Goal: Task Accomplishment & Management: Manage account settings

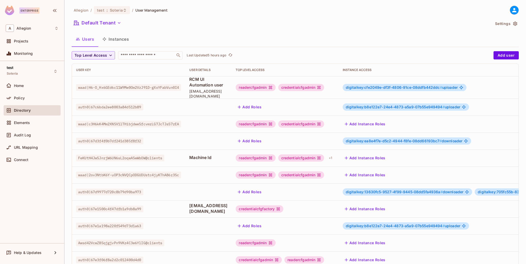
scroll to position [99, 0]
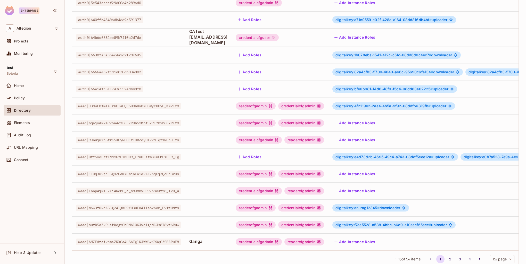
scroll to position [99, 0]
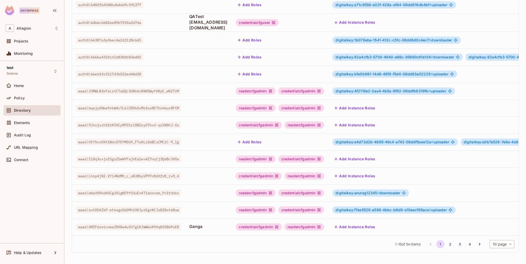
click at [446, 246] on button "2" at bounding box center [450, 244] width 8 height 8
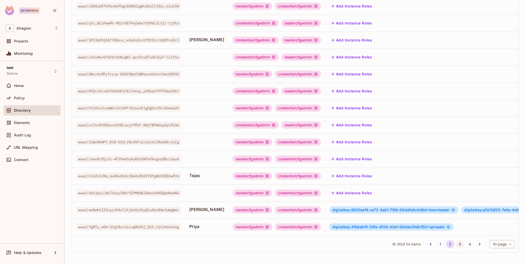
click at [456, 245] on button "3" at bounding box center [460, 244] width 8 height 8
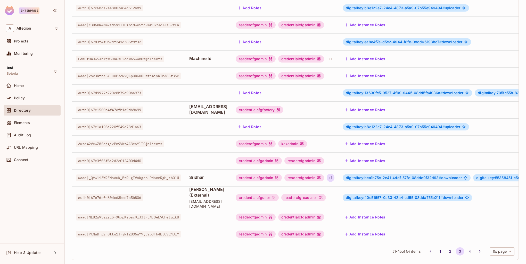
click at [334, 174] on div "+ 1" at bounding box center [330, 178] width 7 height 8
click at [397, 173] on div at bounding box center [263, 132] width 526 height 264
click at [398, 176] on span "digitalkey:bca1b75c-2e41-4ddf-57fe-08dde9f32d93 #" at bounding box center [393, 178] width 95 height 4
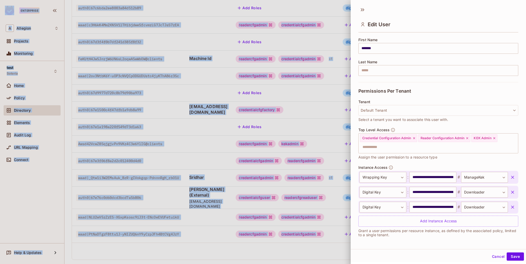
scroll to position [1, 0]
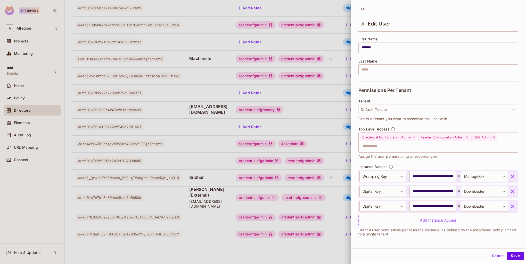
click at [245, 186] on div at bounding box center [263, 132] width 526 height 264
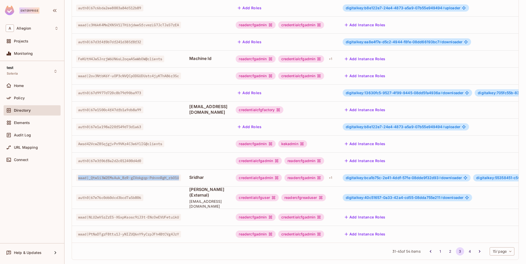
drag, startPoint x: 78, startPoint y: 172, endPoint x: 185, endPoint y: 172, distance: 106.2
click at [181, 175] on span "waad|_Qtw1i3W2EMsAuk_BzR-gIVokgqp-PdnnnRgH_zbO1U" at bounding box center [128, 178] width 105 height 7
drag, startPoint x: 219, startPoint y: 171, endPoint x: 195, endPoint y: 171, distance: 23.7
click at [195, 175] on span "Sridhar" at bounding box center [208, 178] width 38 height 6
click at [214, 176] on td "Sridhar" at bounding box center [208, 178] width 46 height 17
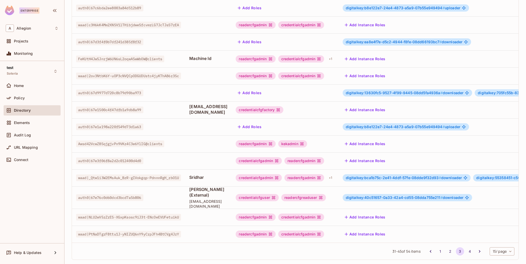
click at [423, 177] on td "digitalkey:bca1b75c-2e41-4ddf-57fe-08dde9f32d93 # downloader digitalkey:5535845…" at bounding box center [478, 178] width 281 height 17
click at [423, 176] on span "digitalkey:bca1b75c-2e41-4ddf-57fe-08dde9f32d93 #" at bounding box center [393, 178] width 95 height 4
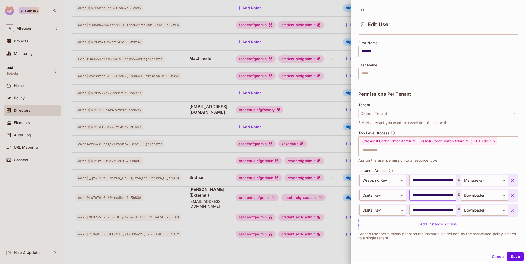
scroll to position [62, 0]
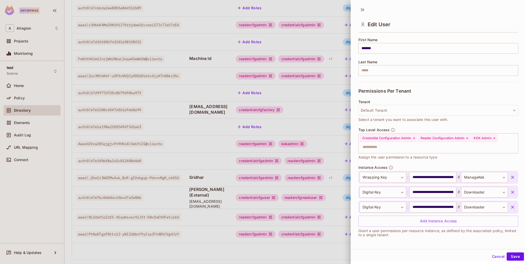
click at [511, 191] on icon "button" at bounding box center [512, 192] width 3 height 3
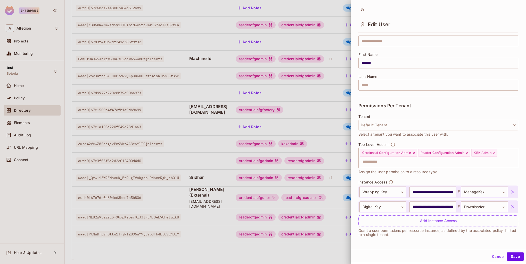
click at [508, 210] on button "button" at bounding box center [512, 207] width 9 height 9
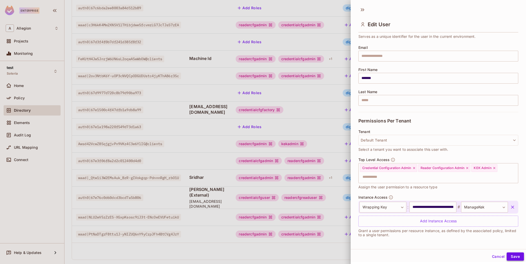
click at [510, 258] on button "Save" at bounding box center [514, 257] width 17 height 8
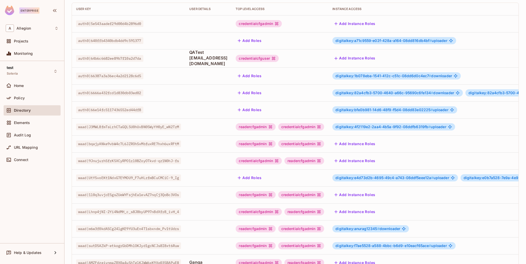
scroll to position [99, 0]
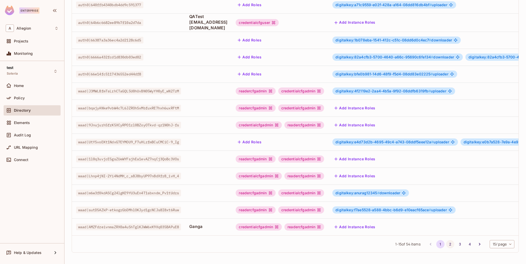
click at [446, 243] on button "2" at bounding box center [450, 244] width 8 height 8
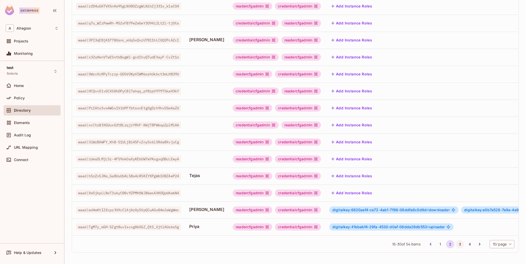
click at [456, 244] on button "3" at bounding box center [460, 244] width 8 height 8
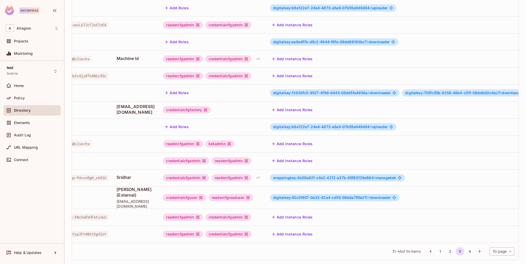
scroll to position [0, 0]
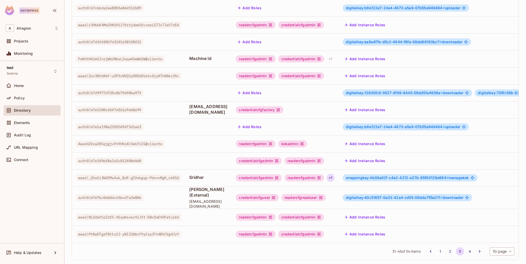
click at [334, 174] on div "+ 1" at bounding box center [330, 178] width 7 height 8
click at [379, 189] on div "kekadmin" at bounding box center [372, 188] width 29 height 7
click at [373, 173] on div at bounding box center [263, 132] width 526 height 264
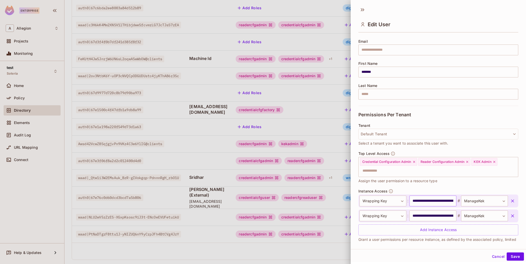
scroll to position [47, 0]
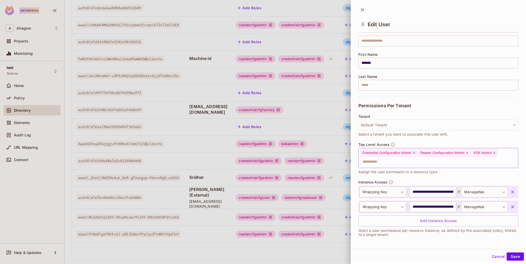
click at [494, 154] on icon at bounding box center [494, 153] width 4 height 4
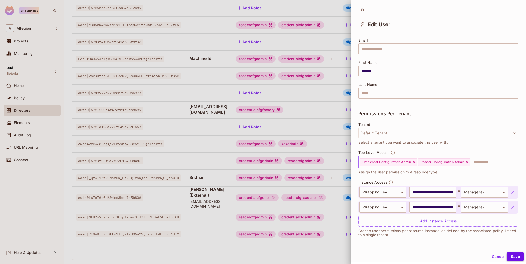
click at [512, 257] on button "Save" at bounding box center [514, 257] width 17 height 8
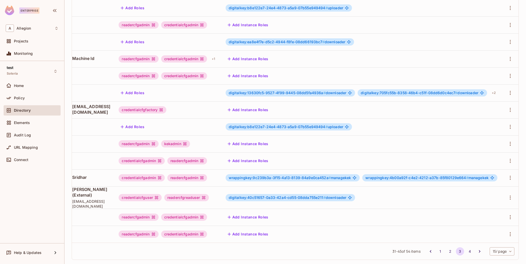
scroll to position [0, 0]
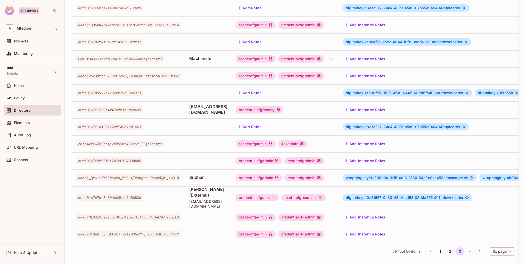
click at [387, 176] on span "wrappingkey:9c239b3a-3f15-4a13-8139-84a9e0ca452a #" at bounding box center [397, 178] width 102 height 4
click at [418, 176] on span "wrappingkey:9c239b3a-3f15-4a13-8139-84a9e0ca452a #" at bounding box center [397, 178] width 102 height 4
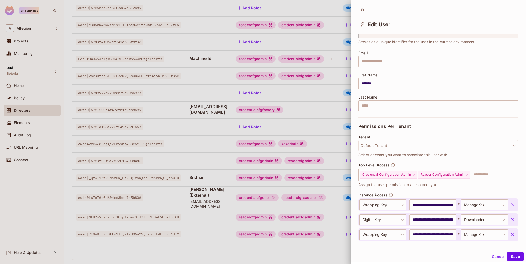
scroll to position [54, 0]
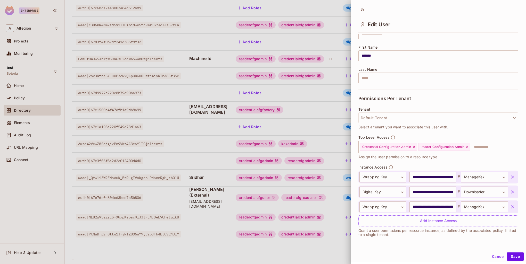
click at [510, 208] on icon "button" at bounding box center [512, 207] width 5 height 5
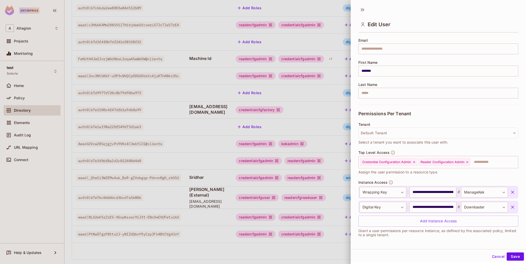
click at [510, 205] on icon "button" at bounding box center [512, 207] width 5 height 5
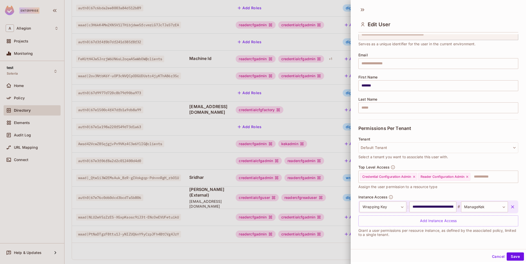
click at [510, 206] on icon "button" at bounding box center [512, 207] width 5 height 5
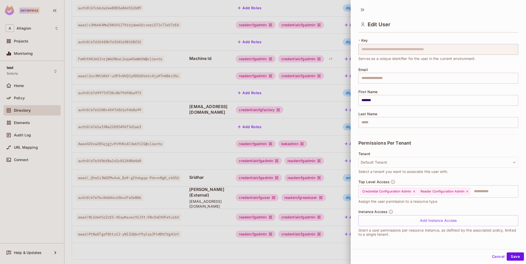
scroll to position [9, 0]
click at [514, 257] on button "Save" at bounding box center [514, 257] width 17 height 8
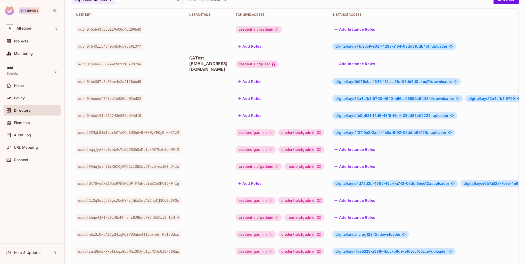
scroll to position [99, 0]
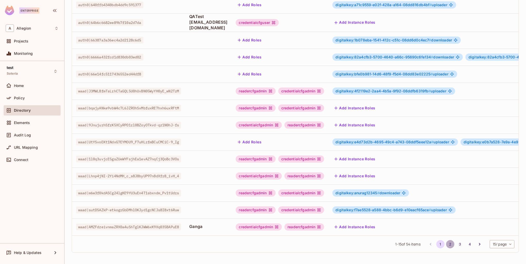
click at [446, 245] on button "2" at bounding box center [450, 244] width 8 height 8
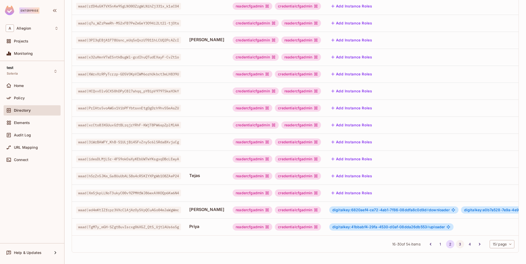
click at [456, 244] on button "3" at bounding box center [460, 244] width 8 height 8
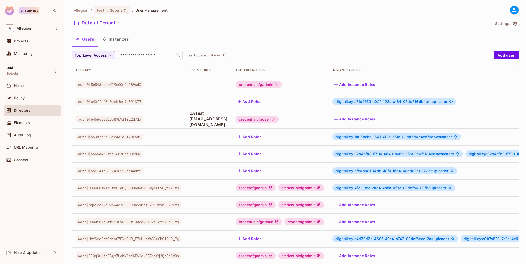
scroll to position [99, 0]
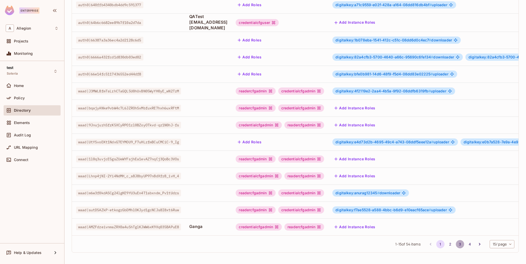
click at [456, 244] on button "3" at bounding box center [460, 244] width 8 height 8
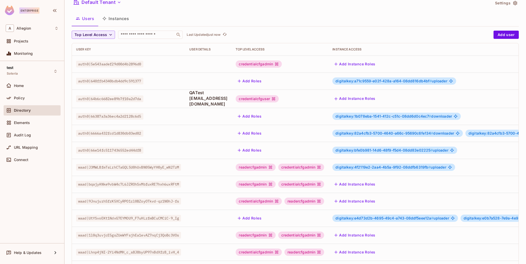
scroll to position [99, 0]
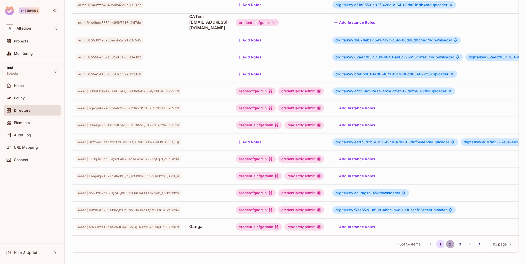
click at [446, 242] on button "2" at bounding box center [450, 244] width 8 height 8
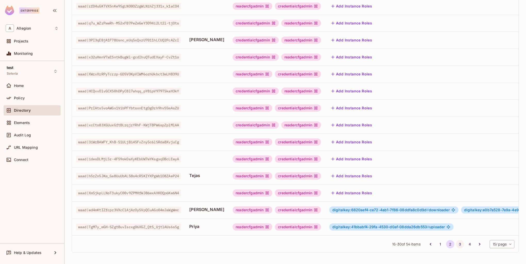
click at [458, 244] on button "3" at bounding box center [460, 244] width 8 height 8
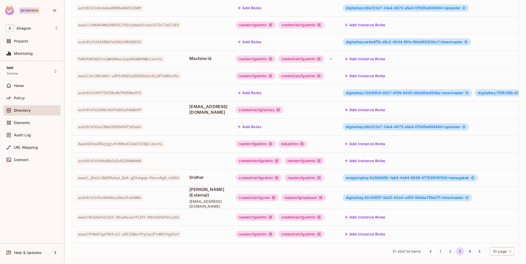
click at [419, 176] on span "wrappingkey:8d3b6959-1a84-4e94-9986-0715351167d8 #" at bounding box center [397, 178] width 103 height 4
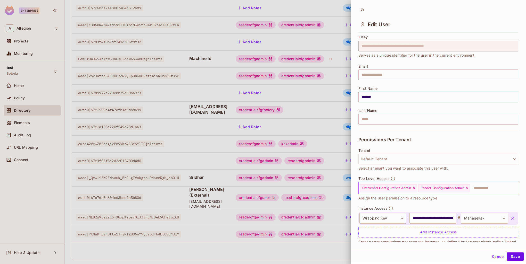
scroll to position [24, 0]
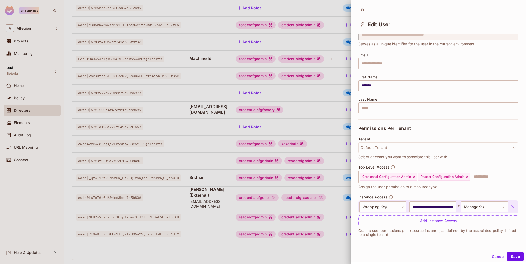
click at [337, 169] on div at bounding box center [263, 132] width 526 height 264
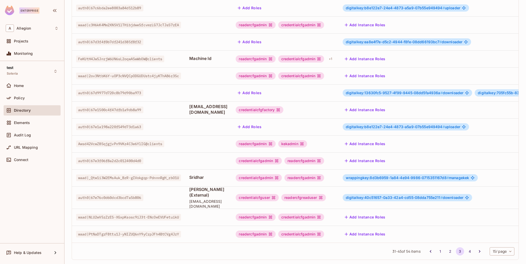
click at [403, 176] on span "wrappingkey:8d3b6959-1a84-4e94-9986-0715351167d8 #" at bounding box center [397, 178] width 103 height 4
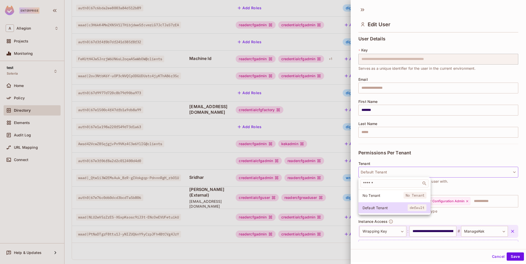
click at [340, 164] on div at bounding box center [263, 132] width 526 height 264
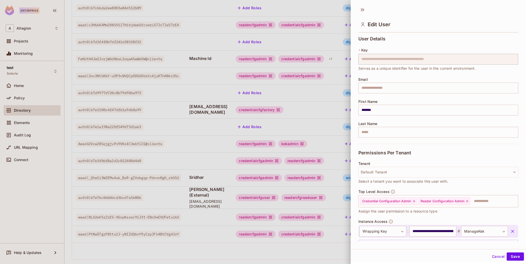
click at [344, 174] on div at bounding box center [263, 132] width 526 height 264
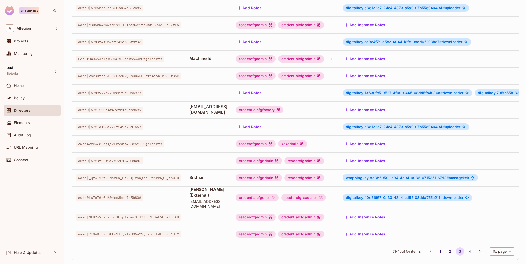
click at [372, 176] on span "wrappingkey:8d3b6959-1a84-4e94-9986-0715351167d8 #" at bounding box center [397, 178] width 103 height 4
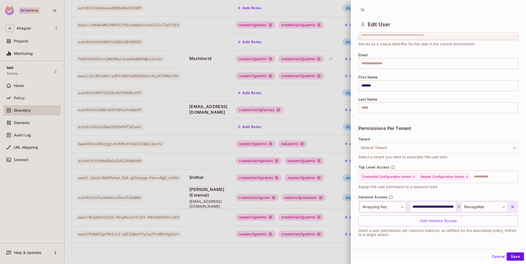
click at [329, 182] on div at bounding box center [263, 132] width 526 height 264
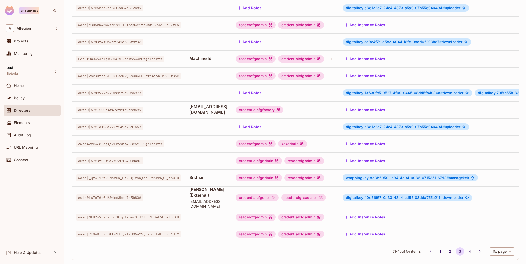
click at [381, 176] on div "wrappingkey:8d3b6959-1a84-4e94-9986-0715351167d8 # managekek" at bounding box center [410, 177] width 135 height 7
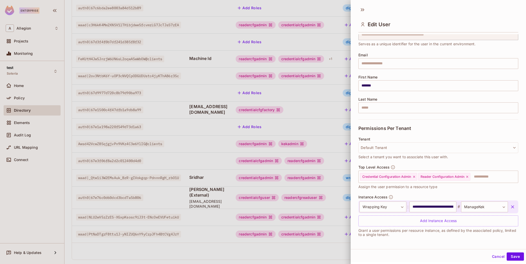
click at [334, 178] on div at bounding box center [263, 132] width 526 height 264
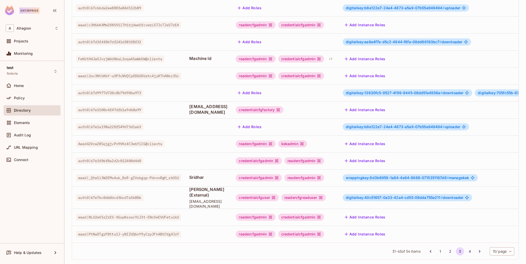
click at [386, 176] on span "wrappingkey:8d3b6959-1a84-4e94-9986-0715351167d8 #" at bounding box center [397, 178] width 103 height 4
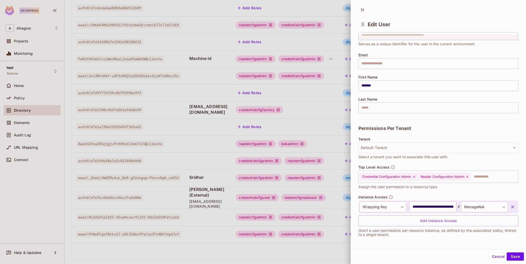
click at [336, 184] on div at bounding box center [263, 132] width 526 height 264
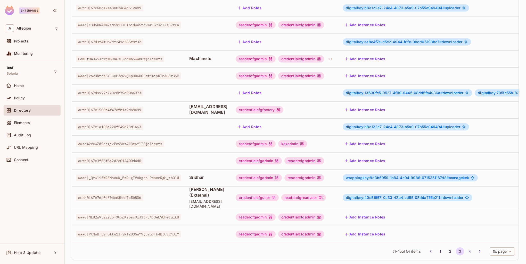
click at [391, 176] on span "wrappingkey:8d3b6959-1a84-4e94-9986-0715351167d8 #" at bounding box center [397, 178] width 103 height 4
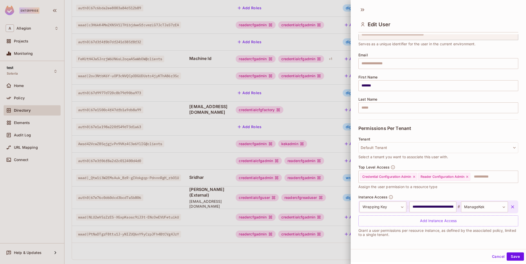
click at [327, 190] on div at bounding box center [263, 132] width 526 height 264
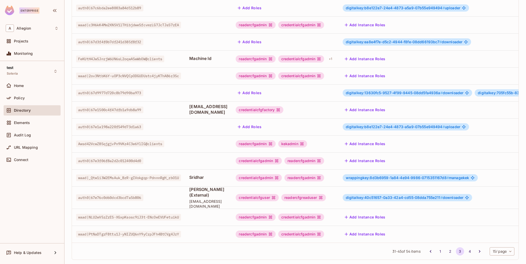
click at [397, 176] on span "wrappingkey:8d3b6959-1a84-4e94-9986-0715351167d8 #" at bounding box center [397, 178] width 103 height 4
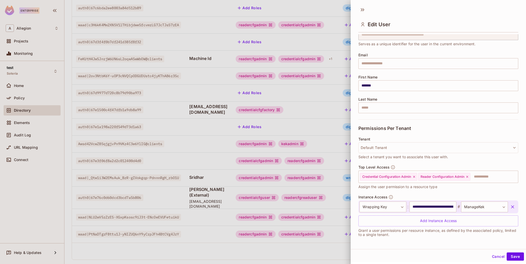
click at [316, 179] on div at bounding box center [263, 132] width 526 height 264
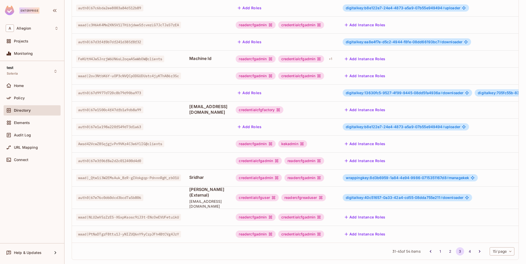
click at [387, 213] on button "Add Instance Roles" at bounding box center [365, 217] width 45 height 8
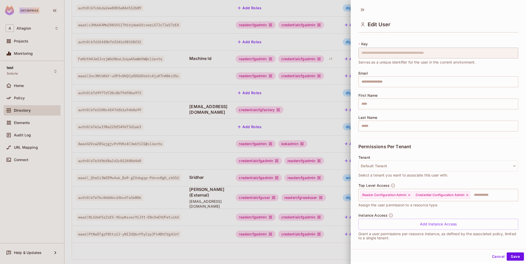
scroll to position [9, 0]
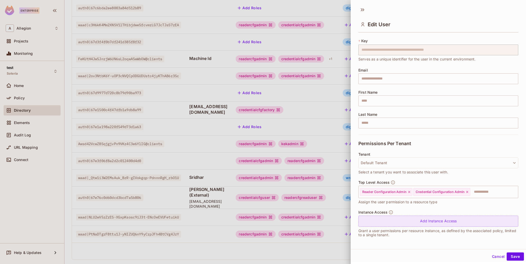
click at [428, 218] on div "Add Instance Access" at bounding box center [438, 221] width 160 height 11
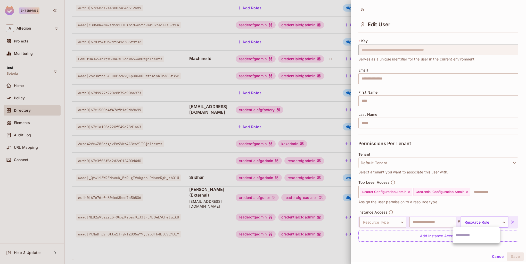
click at [468, 223] on body "Enterprise A Allegion Projects Monitoring test Soteria Home Policy Directory El…" at bounding box center [263, 132] width 526 height 264
click at [469, 219] on div at bounding box center [263, 132] width 526 height 264
click at [437, 220] on input "text" at bounding box center [432, 222] width 47 height 11
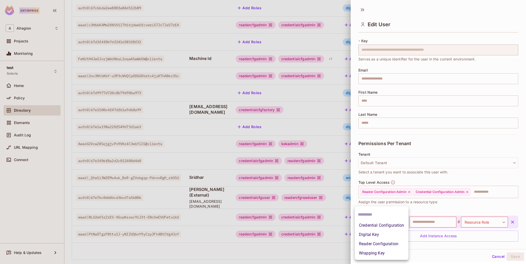
click at [378, 223] on body "Enterprise A Allegion Projects Monitoring test Soteria Home Policy Directory El…" at bounding box center [263, 132] width 526 height 264
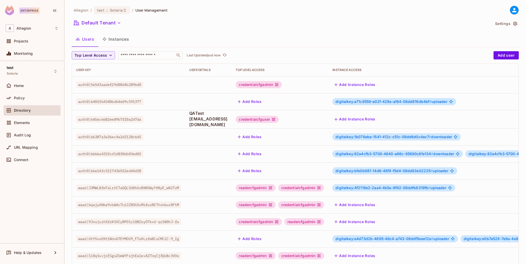
scroll to position [99, 0]
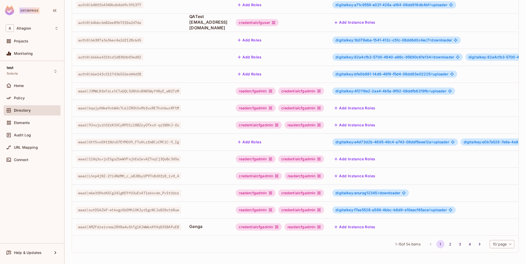
click at [456, 245] on button "3" at bounding box center [460, 244] width 8 height 8
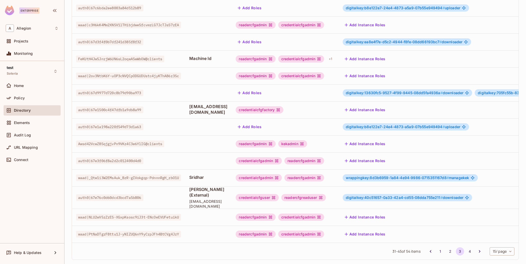
click at [290, 247] on div "31 - 45 of 54 items 1 2 3 4 15 / page ** ​" at bounding box center [295, 251] width 446 height 17
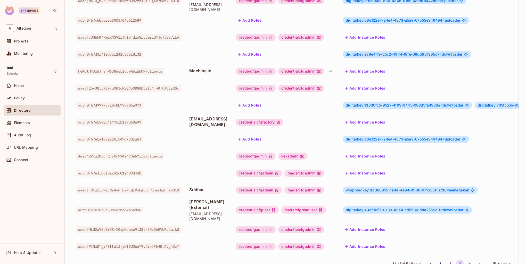
click at [412, 188] on span "wrappingkey:8d3b6959-1a84-4e94-9986-0715351167d8 #" at bounding box center [397, 190] width 103 height 4
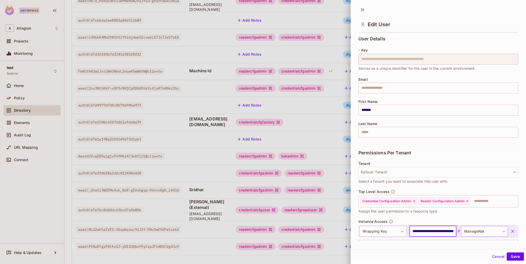
scroll to position [0, 37]
drag, startPoint x: 408, startPoint y: 230, endPoint x: 464, endPoint y: 231, distance: 55.9
click at [464, 231] on div "**********" at bounding box center [433, 231] width 148 height 11
click at [326, 128] on div at bounding box center [263, 132] width 526 height 264
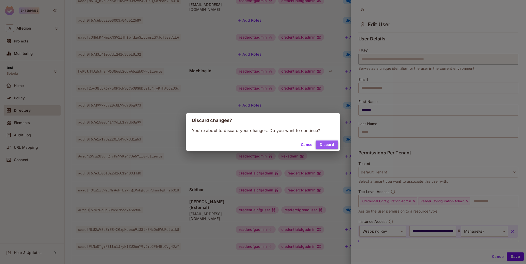
click at [329, 143] on button "Discard" at bounding box center [326, 145] width 23 height 8
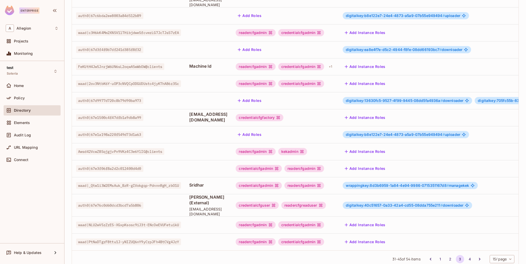
scroll to position [99, 0]
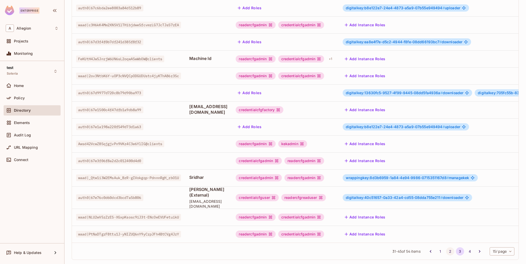
click at [446, 248] on button "2" at bounding box center [450, 252] width 8 height 8
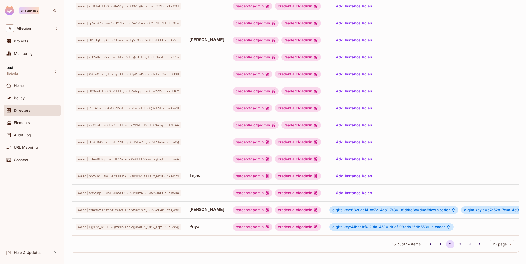
click at [456, 246] on button "3" at bounding box center [460, 244] width 8 height 8
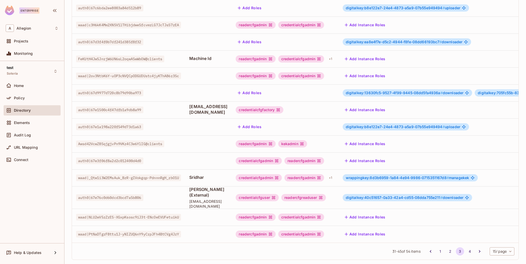
click at [413, 176] on span "wrappingkey:8d3b6959-1a84-4e94-9986-0715351167d8 #" at bounding box center [397, 178] width 103 height 4
click at [406, 176] on span "wrappingkey:8d3b6959-1a84-4e94-9986-0715351167d8 #" at bounding box center [397, 178] width 103 height 4
click at [405, 176] on span "wrappingkey:8d3b6959-1a84-4e94-9986-0715351167d8 #" at bounding box center [397, 178] width 103 height 4
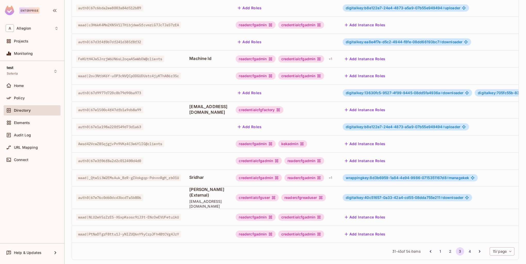
click at [375, 176] on span "wrappingkey:8d3b6959-1a84-4e94-9986-0715351167d8 #" at bounding box center [397, 178] width 103 height 4
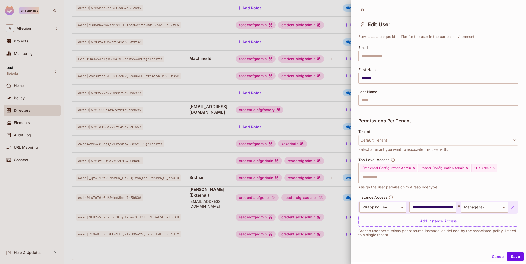
click at [510, 207] on icon "button" at bounding box center [512, 207] width 5 height 5
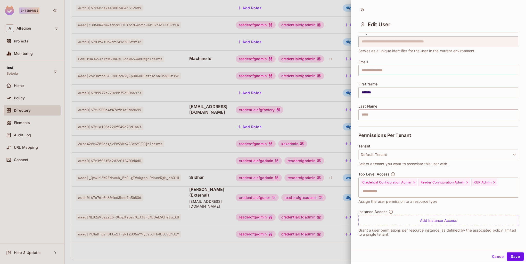
scroll to position [17, 0]
click at [511, 257] on button "Save" at bounding box center [514, 257] width 17 height 8
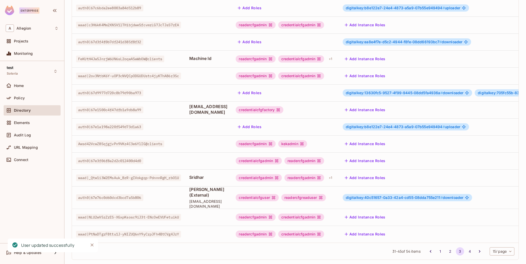
drag, startPoint x: 92, startPoint y: 245, endPoint x: 277, endPoint y: 250, distance: 185.6
click at [92, 245] on icon "Close" at bounding box center [91, 245] width 5 height 5
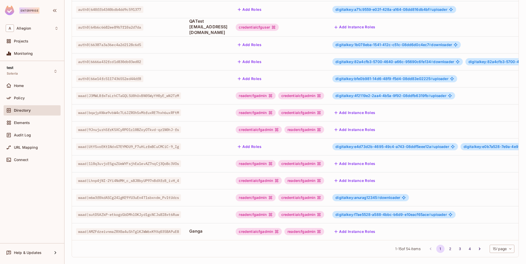
scroll to position [99, 0]
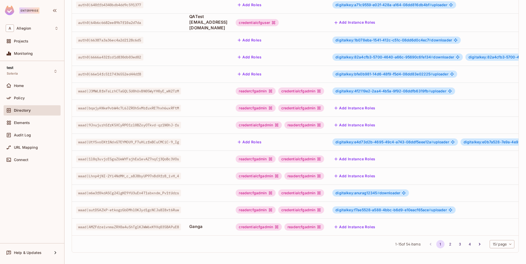
click at [446, 246] on button "2" at bounding box center [450, 244] width 8 height 8
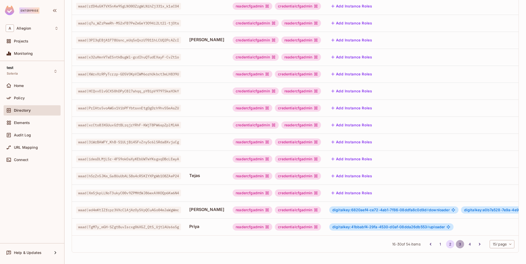
click at [456, 245] on button "3" at bounding box center [460, 244] width 8 height 8
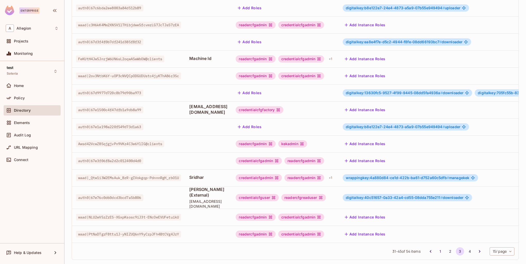
click at [506, 174] on div "wrappingkey:4a880d84-ce1d-422b-ba61-d752a60c5dfb # managekek" at bounding box center [479, 177] width 272 height 7
click at [399, 176] on span "wrappingkey:4a880d84-ce1d-422b-ba61-d752a60c5dfb #" at bounding box center [397, 178] width 103 height 4
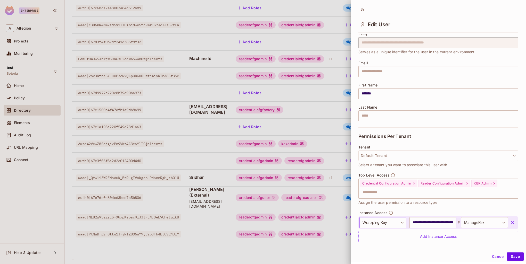
scroll to position [32, 0]
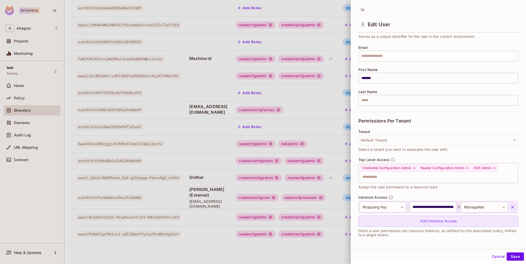
click at [403, 220] on div "Add Instance Access" at bounding box center [438, 221] width 160 height 11
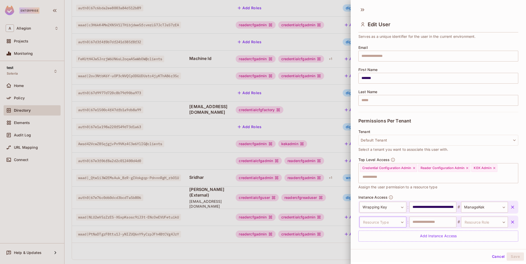
click at [388, 218] on body "Enterprise A Allegion Projects Monitoring test Soteria Home Policy Directory El…" at bounding box center [263, 132] width 526 height 264
click at [336, 165] on div at bounding box center [263, 132] width 526 height 264
click at [490, 256] on button "Cancel" at bounding box center [498, 257] width 17 height 8
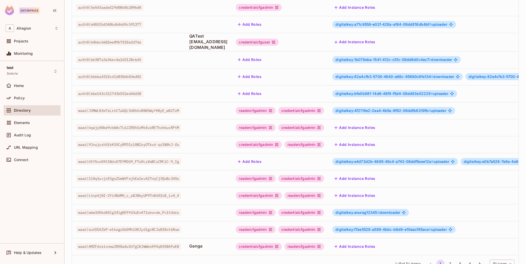
scroll to position [99, 0]
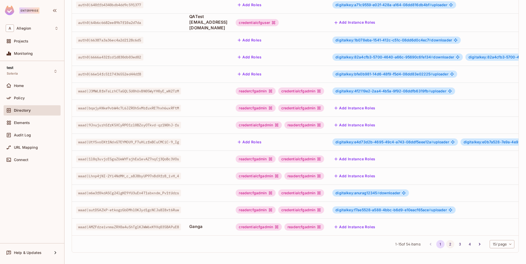
click at [447, 246] on button "2" at bounding box center [450, 244] width 8 height 8
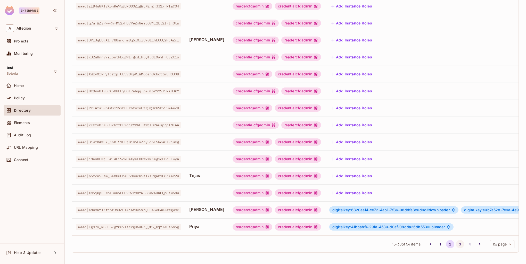
click at [456, 246] on button "3" at bounding box center [460, 244] width 8 height 8
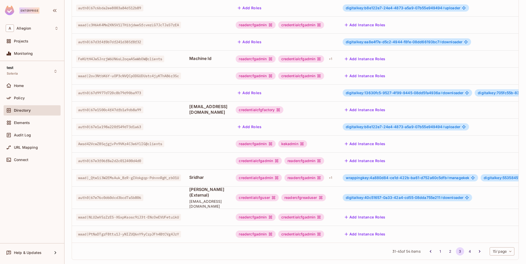
click at [414, 176] on span "wrappingkey:4a880d84-ce1d-422b-ba61-d752a60c5dfb #" at bounding box center [397, 178] width 103 height 4
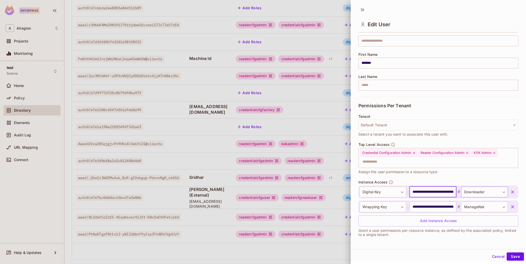
scroll to position [0, 35]
drag, startPoint x: 410, startPoint y: 192, endPoint x: 457, endPoint y: 192, distance: 47.4
click at [457, 192] on div "**********" at bounding box center [433, 192] width 148 height 11
click at [440, 210] on input "**********" at bounding box center [432, 207] width 47 height 11
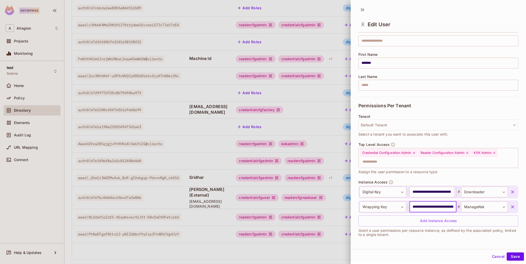
scroll to position [0, 37]
drag, startPoint x: 410, startPoint y: 206, endPoint x: 456, endPoint y: 208, distance: 46.4
click at [456, 208] on div "**********" at bounding box center [433, 207] width 148 height 11
click at [426, 209] on input "**********" at bounding box center [431, 207] width 44 height 11
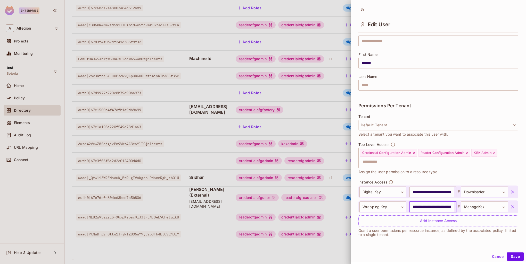
click at [223, 209] on div at bounding box center [263, 132] width 526 height 264
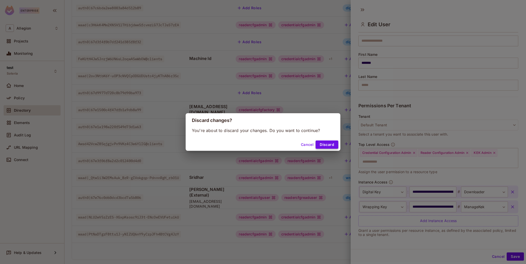
click at [333, 144] on button "Discard" at bounding box center [326, 145] width 23 height 8
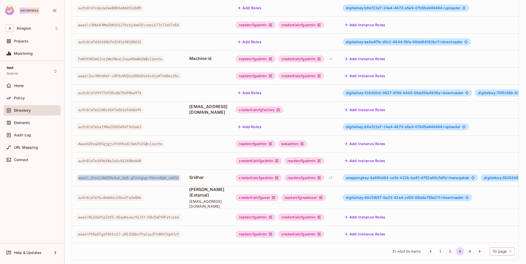
drag, startPoint x: 185, startPoint y: 171, endPoint x: 73, endPoint y: 174, distance: 112.7
click at [73, 174] on td "waad|_Qtw1i3W2EMsAuk_BzR-gIVokgqp-PdnnnRgH_zbO1U" at bounding box center [128, 178] width 113 height 17
click at [101, 195] on span "auth0|67e76c0d60dcd3bcd7a5b806" at bounding box center [109, 198] width 67 height 7
drag, startPoint x: 78, startPoint y: 189, endPoint x: 149, endPoint y: 189, distance: 71.4
click at [149, 195] on div "auth0|67e76c0d60dcd3bcd7a5b806" at bounding box center [128, 197] width 105 height 5
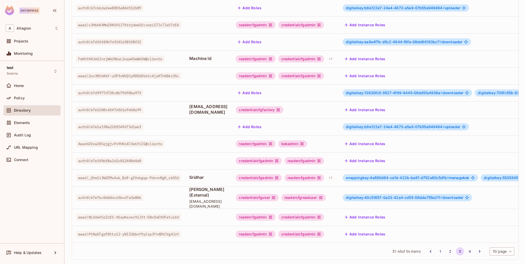
click at [151, 211] on td "waad|NLU2wV5zZrES-XGxpKsosc9iJ3t-ENcOeEVUFetuikU" at bounding box center [128, 217] width 113 height 17
click at [436, 248] on button "1" at bounding box center [440, 252] width 8 height 8
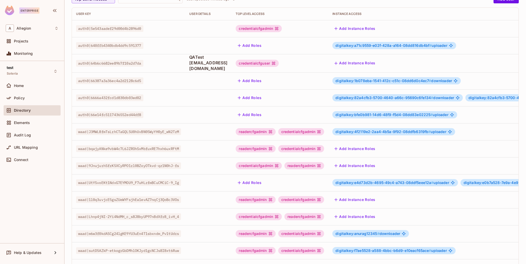
scroll to position [99, 0]
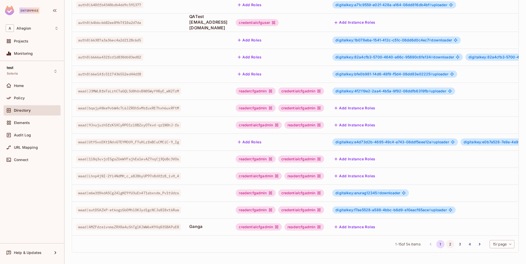
click at [446, 243] on button "2" at bounding box center [450, 244] width 8 height 8
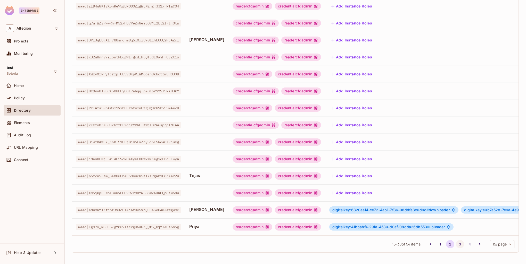
click at [456, 245] on button "3" at bounding box center [460, 244] width 8 height 8
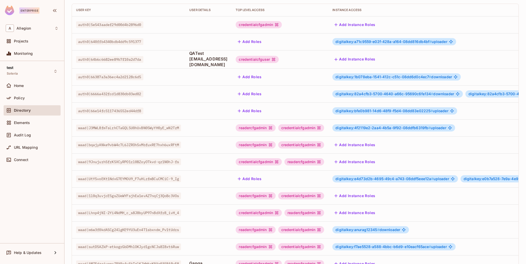
scroll to position [99, 0]
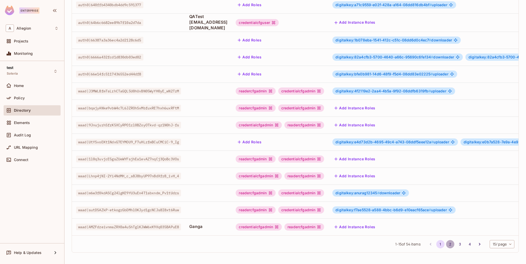
click at [446, 243] on button "2" at bounding box center [450, 244] width 8 height 8
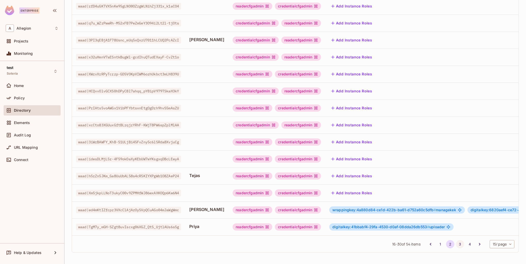
click at [456, 244] on button "3" at bounding box center [460, 244] width 8 height 8
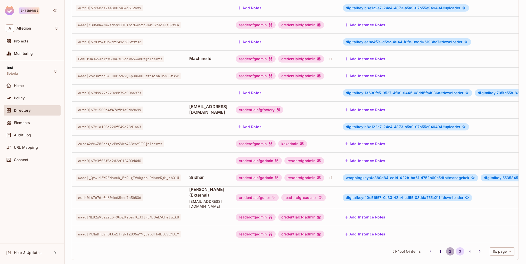
click at [446, 248] on button "2" at bounding box center [450, 252] width 8 height 8
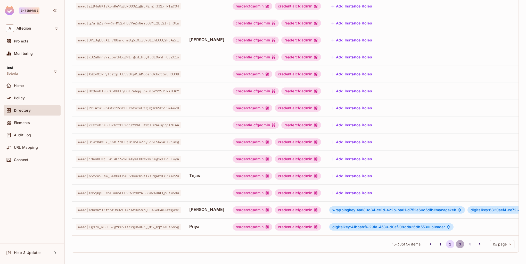
click at [456, 244] on button "3" at bounding box center [460, 244] width 8 height 8
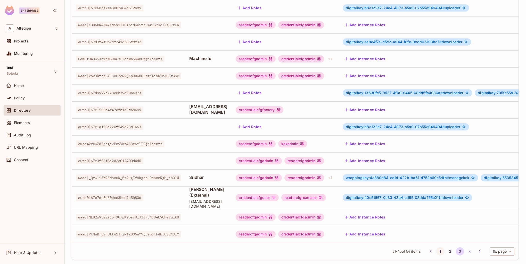
click at [437, 248] on button "1" at bounding box center [440, 252] width 8 height 8
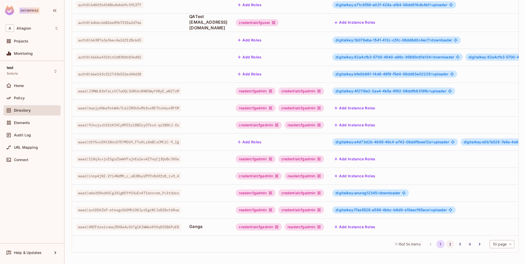
click at [446, 244] on button "2" at bounding box center [450, 244] width 8 height 8
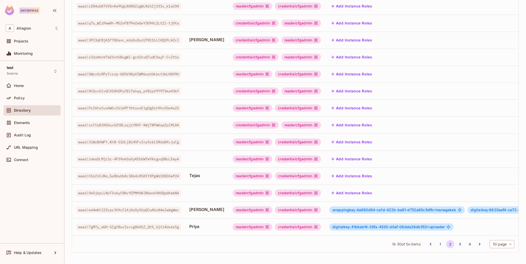
click at [372, 208] on span "wrappingkey:4a880d84-ce1d-422b-ba61-d752a60c5dfb #" at bounding box center [383, 210] width 103 height 4
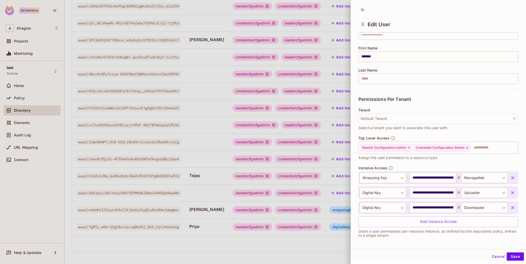
scroll to position [54, 0]
click at [510, 176] on icon "button" at bounding box center [512, 177] width 5 height 5
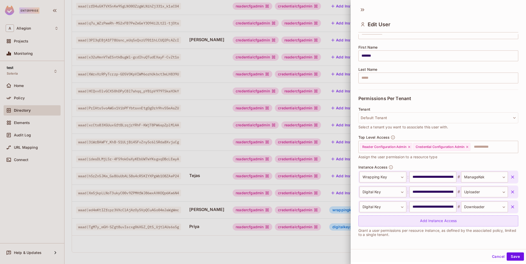
scroll to position [39, 0]
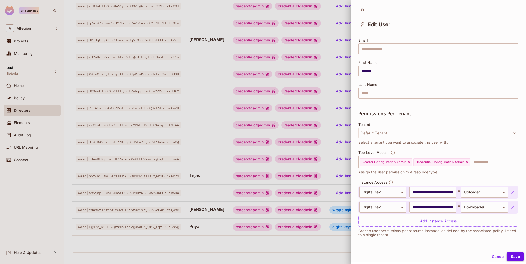
click at [517, 259] on button "Save" at bounding box center [514, 257] width 17 height 8
click at [93, 246] on icon "Close" at bounding box center [91, 245] width 5 height 5
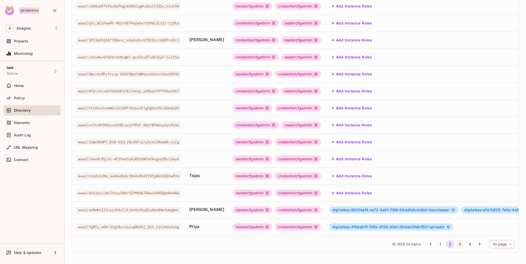
click at [456, 243] on button "3" at bounding box center [460, 244] width 8 height 8
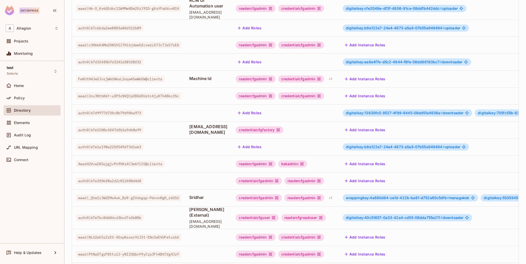
scroll to position [99, 0]
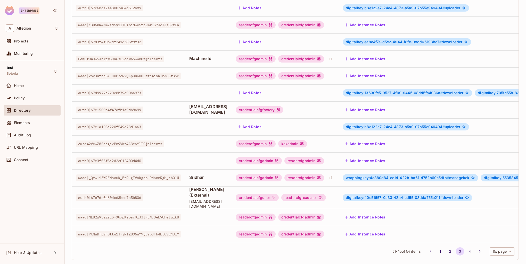
click at [410, 170] on td "wrappingkey:4a880d84-ce1d-422b-ba61-d752a60c5dfb # managekek digitalkey:5535845…" at bounding box center [478, 178] width 281 height 17
click at [413, 176] on span "wrappingkey:4a880d84-ce1d-422b-ba61-d752a60c5dfb #" at bounding box center [397, 178] width 103 height 4
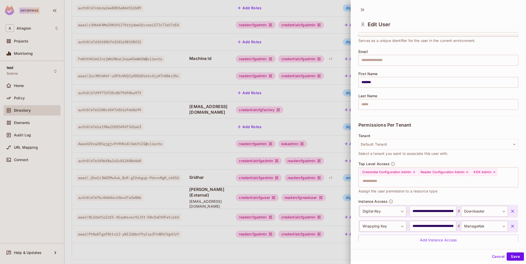
scroll to position [47, 0]
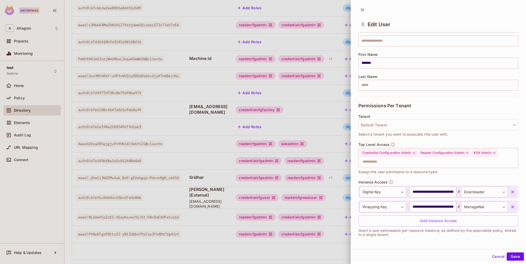
click at [510, 206] on icon "button" at bounding box center [512, 207] width 5 height 5
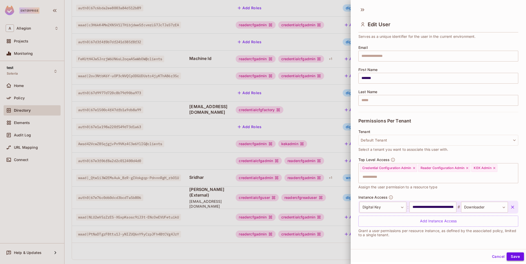
click at [514, 256] on button "Save" at bounding box center [514, 257] width 17 height 8
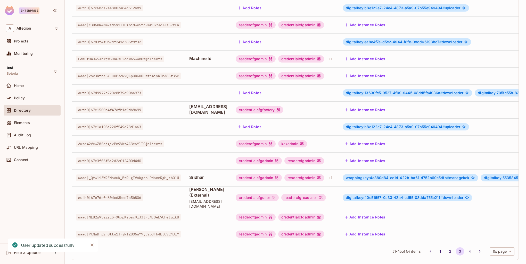
click at [92, 245] on icon "Close" at bounding box center [91, 245] width 3 height 3
drag, startPoint x: 195, startPoint y: 171, endPoint x: 192, endPoint y: 171, distance: 3.4
click at [192, 171] on td "Sridhar" at bounding box center [208, 178] width 46 height 17
click at [208, 187] on td "Shah (External) shah.allegion@gmail.com" at bounding box center [208, 198] width 46 height 22
drag, startPoint x: 193, startPoint y: 172, endPoint x: 223, endPoint y: 175, distance: 30.9
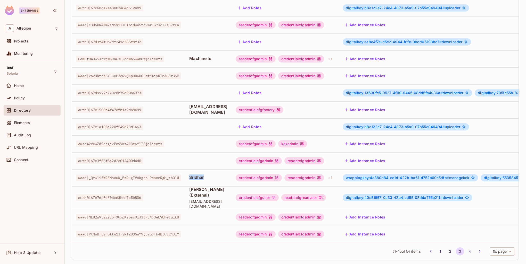
click at [223, 175] on td "Sridhar" at bounding box center [208, 178] width 46 height 17
click at [222, 187] on span "[PERSON_NAME] (External)" at bounding box center [208, 192] width 38 height 11
click at [396, 176] on span "wrappingkey:4a880d84-ce1d-422b-ba61-d752a60c5dfb #" at bounding box center [397, 178] width 103 height 4
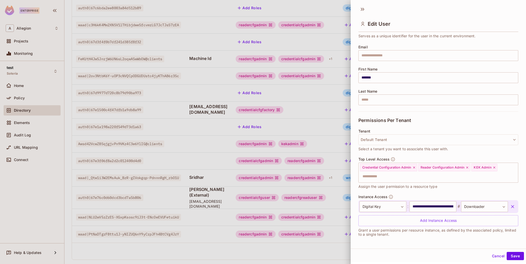
scroll to position [1, 0]
click at [270, 170] on div at bounding box center [263, 132] width 526 height 264
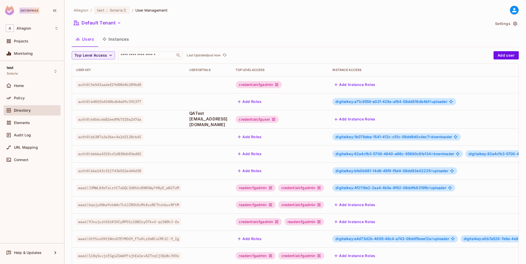
scroll to position [99, 0]
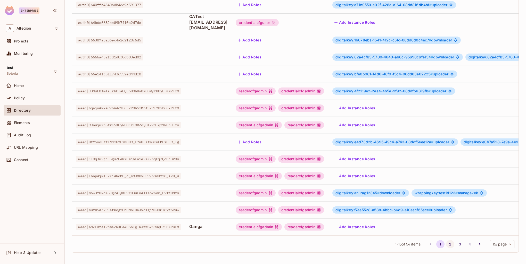
click at [446, 244] on button "2" at bounding box center [450, 244] width 8 height 8
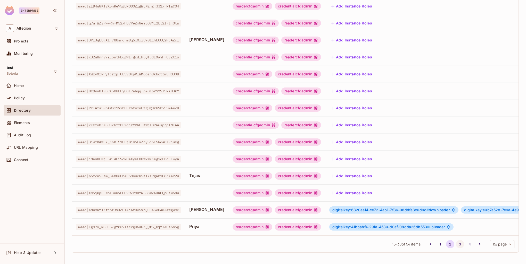
click at [456, 244] on button "3" at bounding box center [460, 244] width 8 height 8
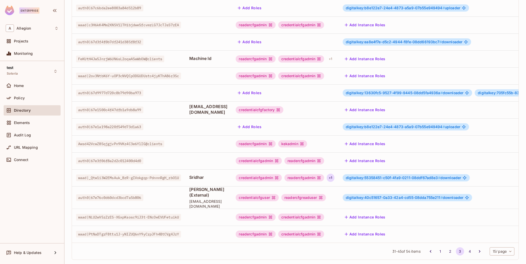
click at [334, 174] on div "+ 1" at bounding box center [330, 178] width 7 height 8
click at [356, 171] on div at bounding box center [263, 132] width 526 height 264
click at [334, 174] on div "+ 1" at bounding box center [330, 178] width 7 height 8
click at [356, 173] on div at bounding box center [263, 132] width 526 height 264
click at [334, 174] on div "+ 1" at bounding box center [330, 178] width 7 height 8
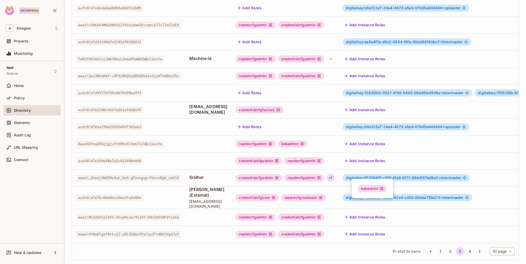
click at [383, 173] on div at bounding box center [263, 132] width 526 height 264
click at [383, 176] on span "digitalkey:55358451-c50f-4fa9-0211-08ddf67ad8e3 #" at bounding box center [393, 178] width 95 height 4
click at [406, 172] on body "Enterprise A Allegion Projects Monitoring test Soteria Home Policy Directory El…" at bounding box center [263, 132] width 526 height 264
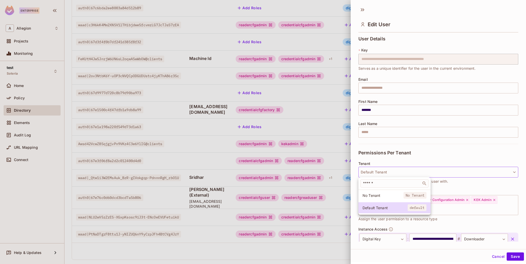
click at [496, 207] on div at bounding box center [263, 132] width 526 height 264
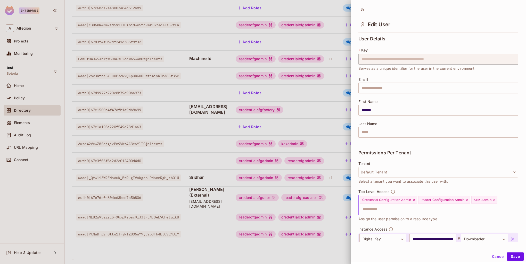
click at [495, 199] on icon at bounding box center [494, 200] width 2 height 2
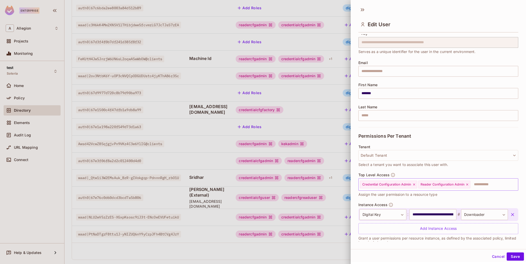
scroll to position [24, 0]
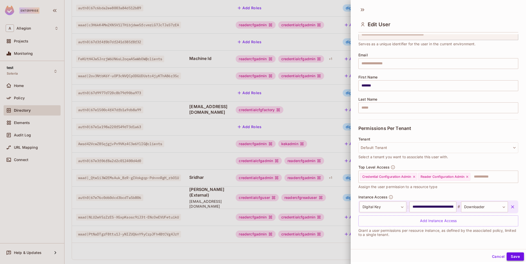
click at [514, 258] on button "Save" at bounding box center [514, 257] width 17 height 8
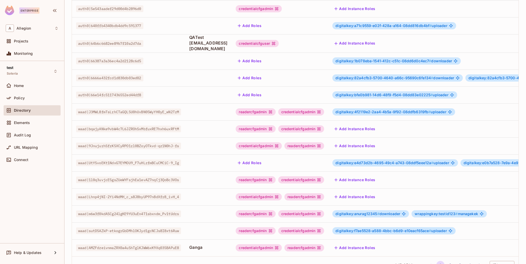
scroll to position [99, 0]
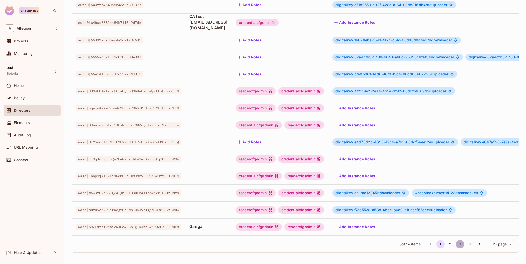
click at [456, 244] on button "3" at bounding box center [460, 244] width 8 height 8
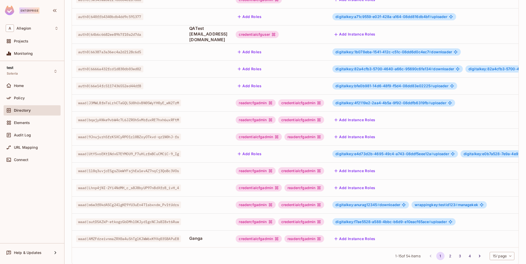
scroll to position [99, 0]
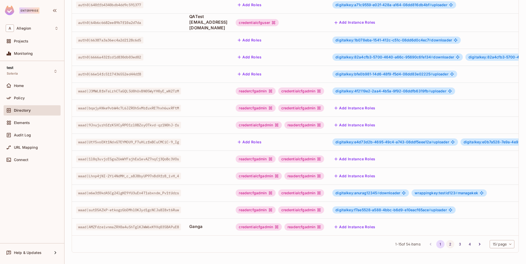
click at [446, 244] on button "2" at bounding box center [450, 244] width 8 height 8
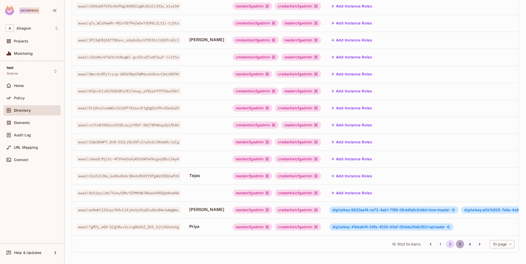
click at [456, 244] on button "3" at bounding box center [460, 244] width 8 height 8
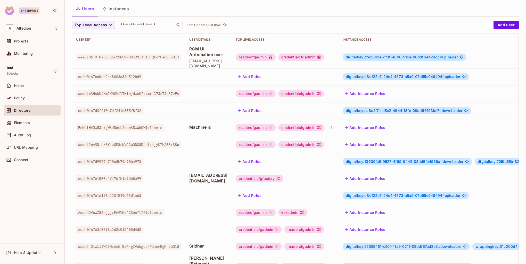
scroll to position [77, 0]
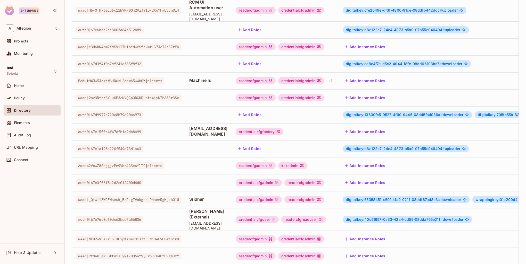
click at [402, 198] on span "digitalkey:55358451-c50f-4fa9-0211-08ddf67ad8e3 #" at bounding box center [393, 200] width 95 height 4
click at [398, 195] on body "Enterprise A Allegion Projects Monitoring test Soteria Home Policy Directory El…" at bounding box center [263, 132] width 526 height 264
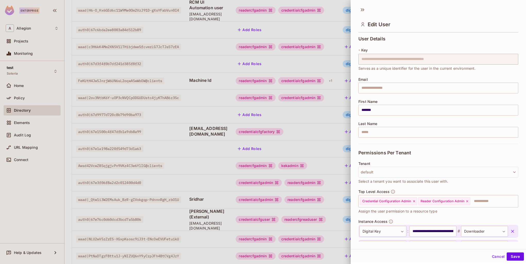
click at [398, 195] on div "Credential Configuration Admin Reader Configuration Admin ​" at bounding box center [438, 201] width 160 height 12
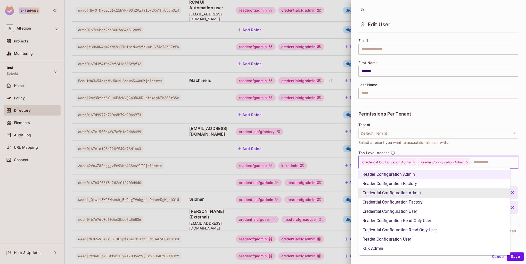
scroll to position [39, 0]
click at [318, 171] on div at bounding box center [263, 132] width 526 height 264
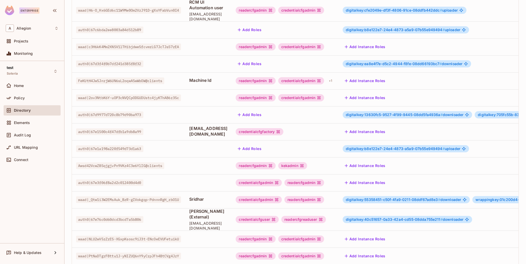
click at [403, 196] on div "digitalkey:55358451-c50f-4fa9-0211-08ddf67ad8e3 # downloader" at bounding box center [406, 199] width 127 height 7
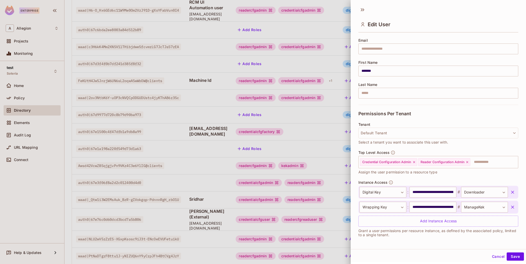
click at [248, 242] on div at bounding box center [263, 132] width 526 height 264
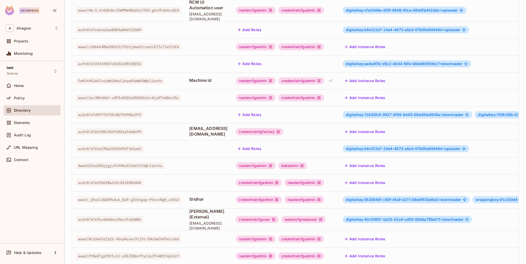
click at [334, 196] on div "credentialcfgadmin readercfgadmin" at bounding box center [285, 199] width 98 height 7
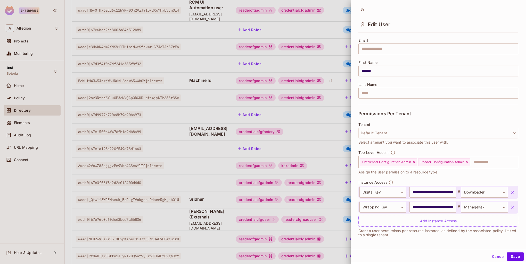
click at [306, 206] on div at bounding box center [263, 132] width 526 height 264
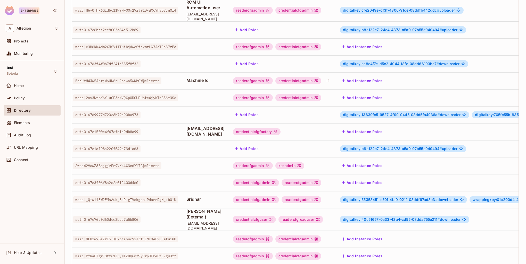
scroll to position [0, 0]
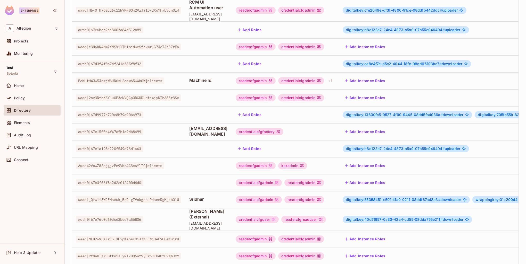
click at [420, 197] on div "digitalkey:55358451-c50f-4fa9-0211-08ddf67ad8e3 # downloader" at bounding box center [406, 199] width 127 height 7
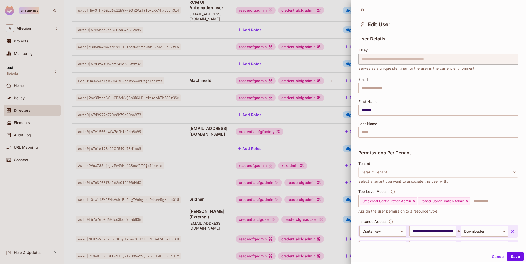
click at [420, 197] on div "Credential Configuration Admin Reader Configuration Admin ​" at bounding box center [438, 201] width 160 height 12
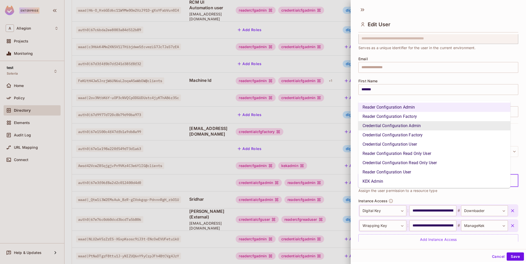
scroll to position [39, 0]
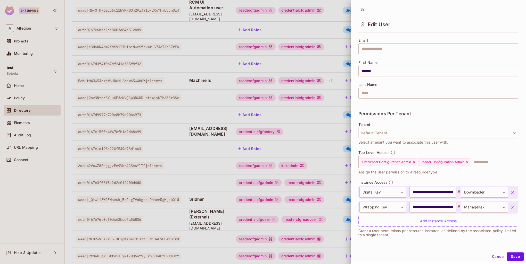
click at [463, 144] on div "Tenant Default Tenant Select a tenant you want to associate this user with." at bounding box center [438, 134] width 160 height 23
click at [410, 191] on input "**********" at bounding box center [432, 192] width 47 height 11
drag, startPoint x: 409, startPoint y: 191, endPoint x: 455, endPoint y: 190, distance: 45.6
click at [455, 190] on div "**********" at bounding box center [433, 192] width 148 height 11
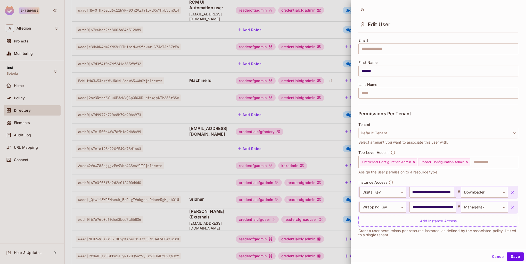
scroll to position [0, 0]
click at [444, 190] on input "**********" at bounding box center [431, 192] width 44 height 11
click at [417, 210] on input "**********" at bounding box center [432, 207] width 47 height 11
click at [249, 150] on div at bounding box center [263, 132] width 526 height 264
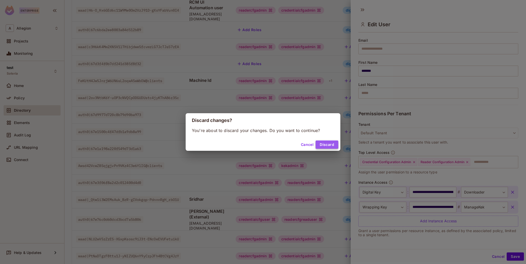
click at [326, 146] on button "Discard" at bounding box center [326, 145] width 23 height 8
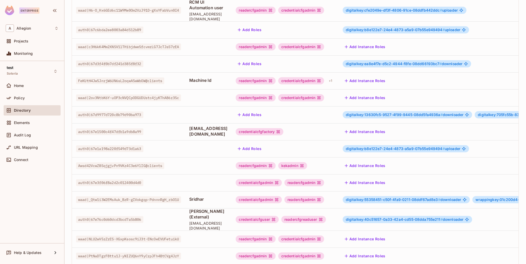
click at [213, 157] on td at bounding box center [208, 165] width 46 height 17
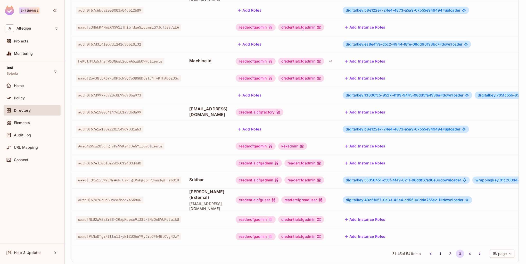
scroll to position [99, 0]
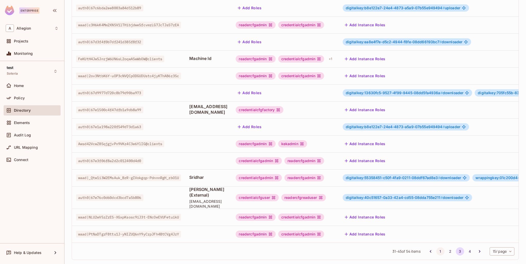
click at [436, 248] on button "1" at bounding box center [440, 252] width 8 height 8
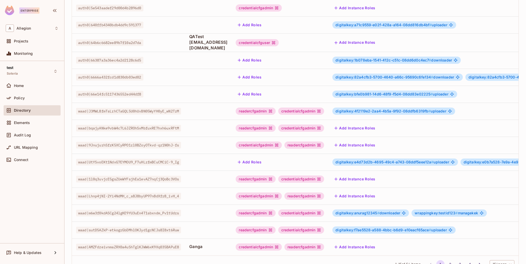
scroll to position [77, 0]
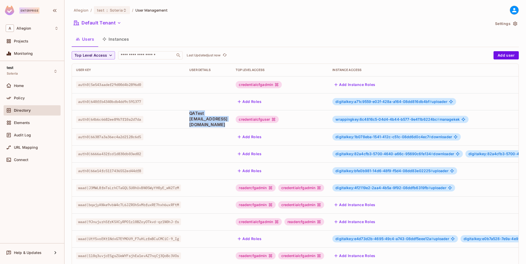
drag, startPoint x: 191, startPoint y: 113, endPoint x: 256, endPoint y: 122, distance: 65.5
click at [231, 122] on td "QATest [EMAIL_ADDRESS][DOMAIN_NAME]" at bounding box center [208, 119] width 46 height 18
click at [227, 119] on span "QATest [EMAIL_ADDRESS][DOMAIN_NAME]" at bounding box center [208, 119] width 38 height 17
click at [389, 118] on span "wrappingkey:6c4816c5-04d4-4b44-b577-9e411b6224bc #" at bounding box center [387, 119] width 104 height 4
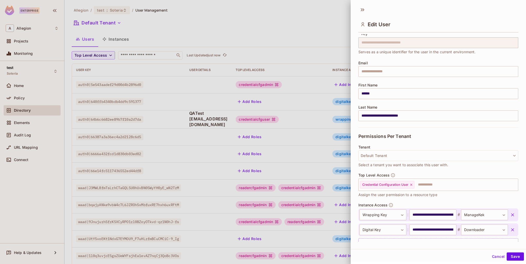
scroll to position [39, 0]
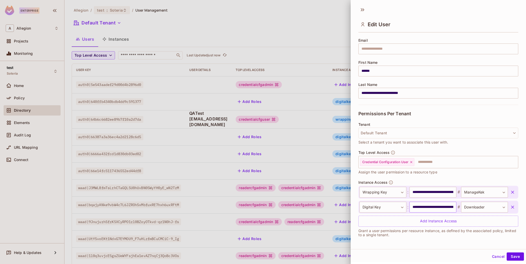
click at [409, 207] on input "**********" at bounding box center [432, 207] width 47 height 11
drag, startPoint x: 409, startPoint y: 206, endPoint x: 455, endPoint y: 208, distance: 46.2
click at [455, 208] on div "**********" at bounding box center [433, 207] width 148 height 11
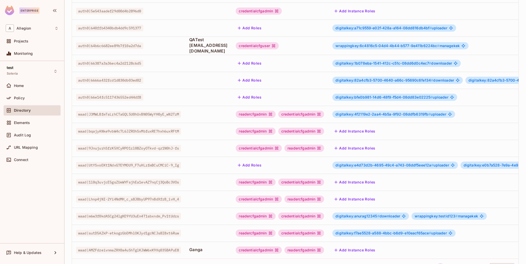
scroll to position [48, 0]
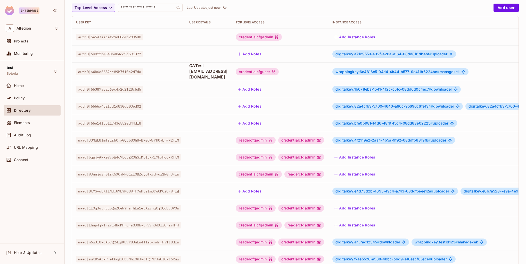
click at [392, 87] on span "digitalkey:1b078eba-1541-412c-c51c-08dd6d0c4ec7 #" at bounding box center [383, 89] width 96 height 4
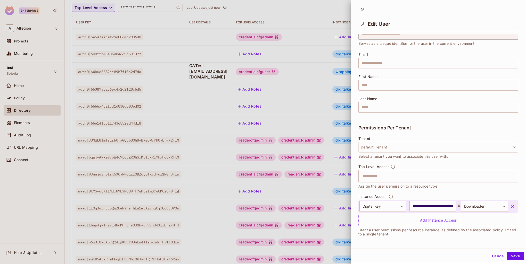
scroll to position [1, 0]
click at [144, 119] on div at bounding box center [263, 132] width 526 height 264
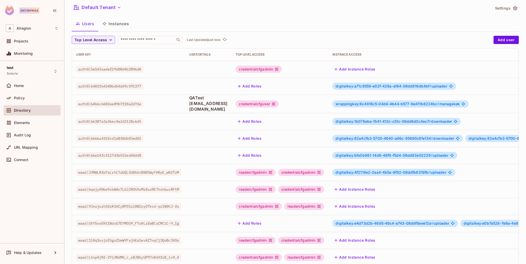
scroll to position [0, 0]
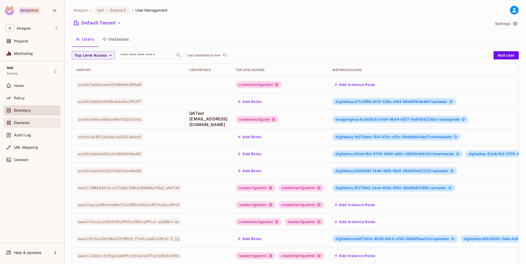
click at [34, 123] on div "Elements" at bounding box center [36, 123] width 45 height 4
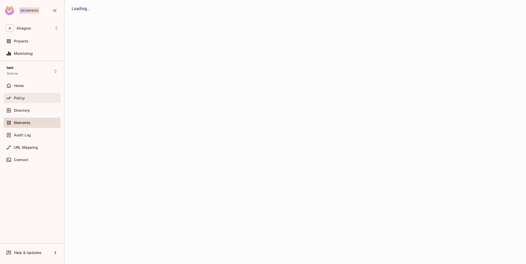
click at [28, 94] on div "Policy" at bounding box center [32, 98] width 57 height 10
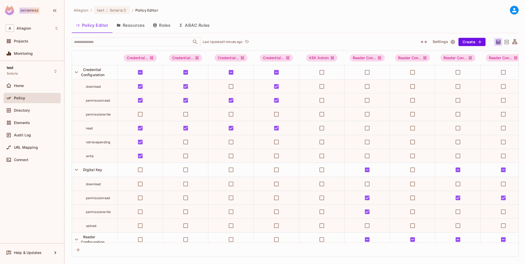
click at [28, 95] on div "Policy" at bounding box center [32, 98] width 53 height 6
click at [23, 96] on span "Policy" at bounding box center [19, 98] width 11 height 4
click at [76, 70] on icon "button" at bounding box center [76, 72] width 7 height 7
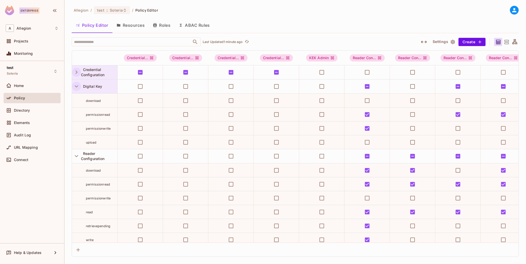
click at [74, 86] on icon "button" at bounding box center [76, 86] width 7 height 7
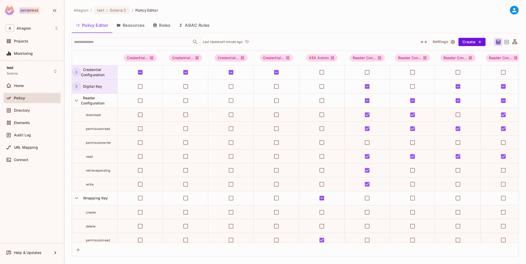
click at [76, 86] on icon "button" at bounding box center [76, 86] width 7 height 7
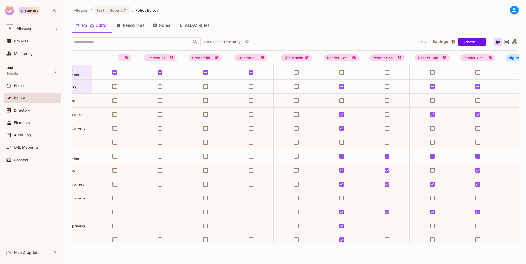
scroll to position [0, 18]
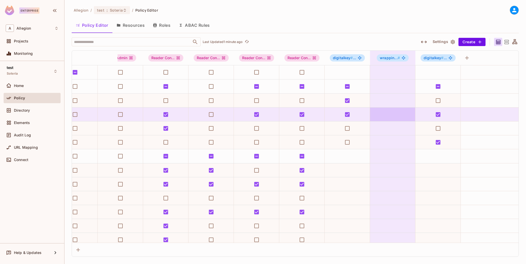
click at [387, 115] on td at bounding box center [392, 115] width 45 height 14
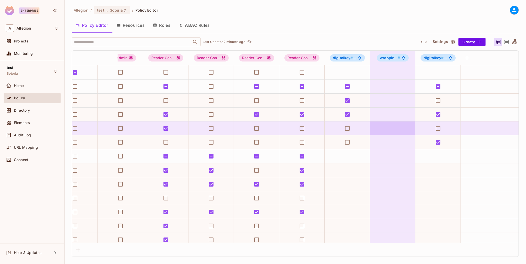
click at [388, 129] on td at bounding box center [392, 129] width 45 height 14
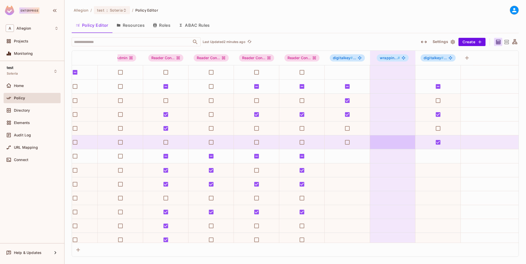
click at [387, 138] on td at bounding box center [392, 143] width 45 height 14
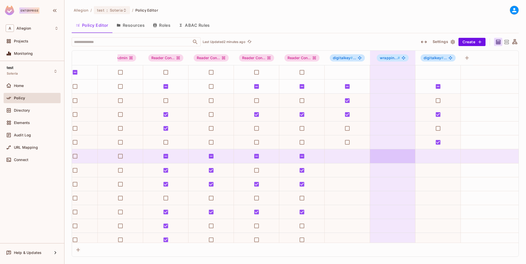
click at [385, 159] on td at bounding box center [392, 156] width 45 height 14
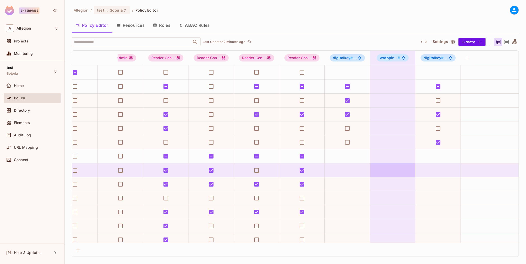
click at [377, 175] on td at bounding box center [392, 171] width 45 height 14
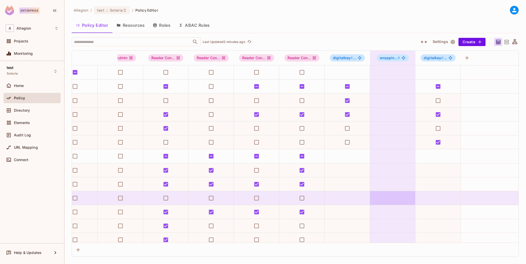
click at [380, 191] on td at bounding box center [392, 198] width 45 height 14
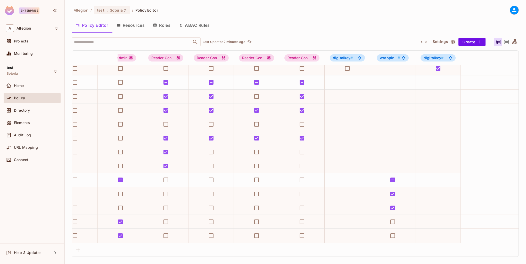
scroll to position [77, 0]
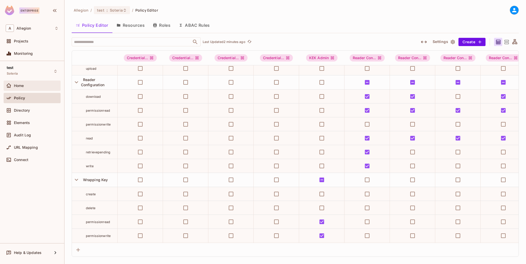
click at [29, 86] on div "Home" at bounding box center [36, 86] width 45 height 4
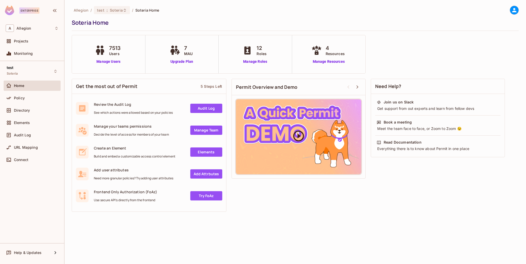
click at [298, 137] on icon at bounding box center [298, 136] width 11 height 11
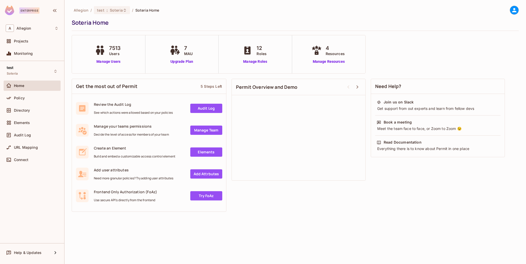
click at [211, 110] on link "Audit Log" at bounding box center [206, 108] width 32 height 9
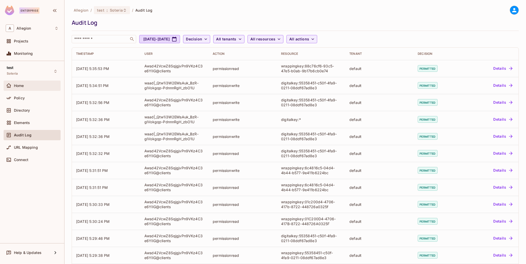
click at [31, 84] on div "Home" at bounding box center [36, 86] width 45 height 4
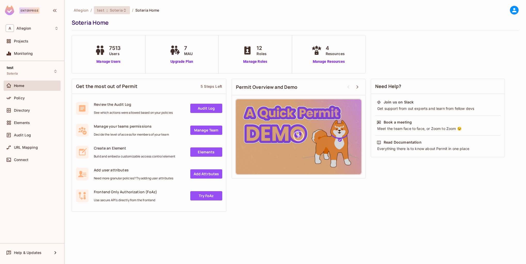
click at [102, 10] on span "test" at bounding box center [100, 10] width 7 height 5
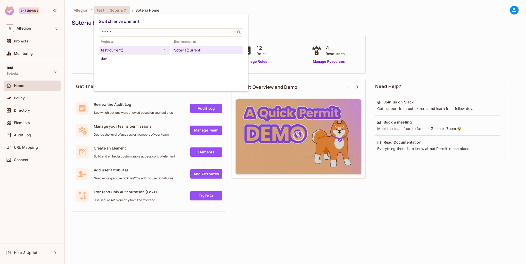
click at [193, 11] on div at bounding box center [263, 132] width 526 height 264
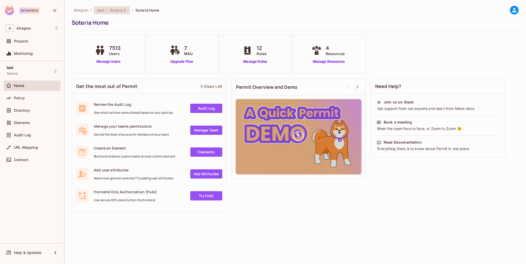
click at [123, 10] on icon at bounding box center [125, 10] width 4 height 4
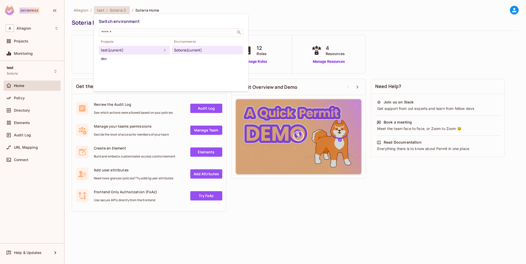
click at [195, 14] on div at bounding box center [263, 132] width 526 height 264
